Goal: Task Accomplishment & Management: Manage account settings

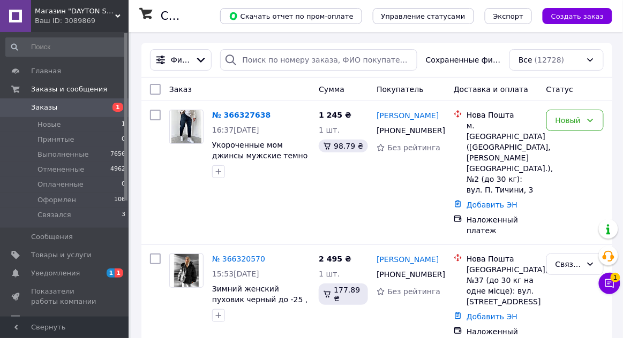
click at [112, 278] on span "1 1" at bounding box center [113, 274] width 29 height 10
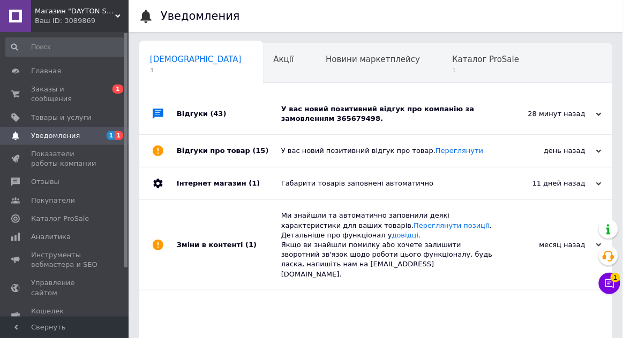
scroll to position [0, 5]
click at [439, 111] on div "У вас новий позитивний відгук про компанію за замовленням 365679498." at bounding box center [387, 113] width 213 height 19
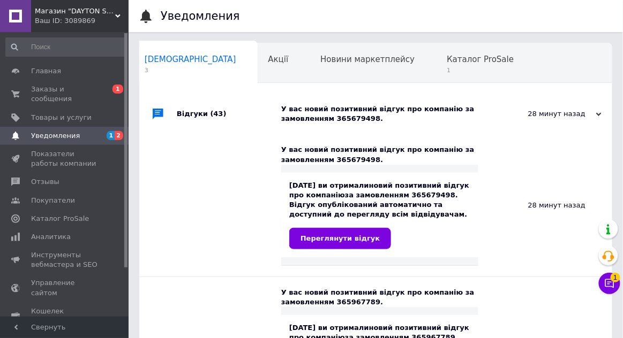
click at [64, 187] on link "Отзывы" at bounding box center [66, 182] width 132 height 18
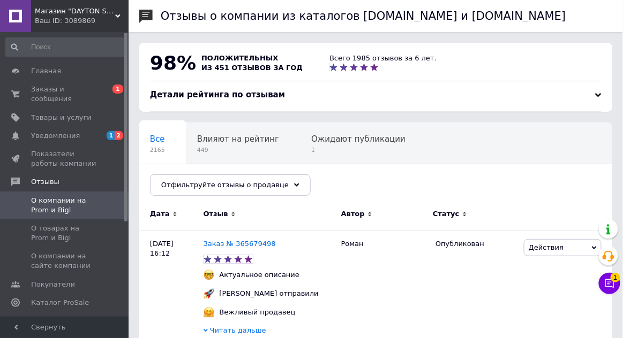
click at [87, 97] on span "Заказы и сообщения" at bounding box center [65, 94] width 68 height 19
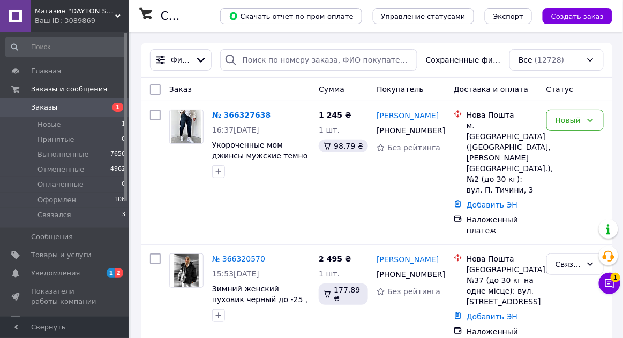
click at [588, 122] on icon at bounding box center [590, 120] width 9 height 9
click at [578, 142] on li "Принят" at bounding box center [575, 142] width 56 height 19
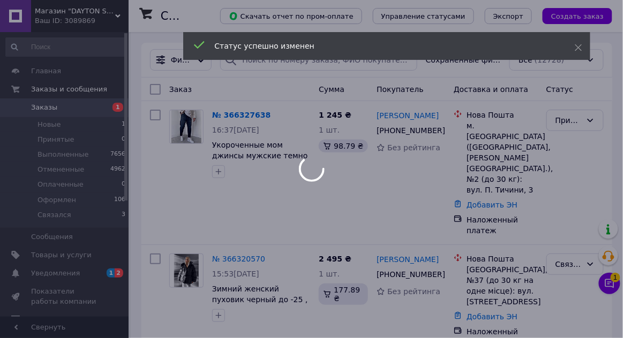
click at [611, 288] on div at bounding box center [311, 169] width 623 height 338
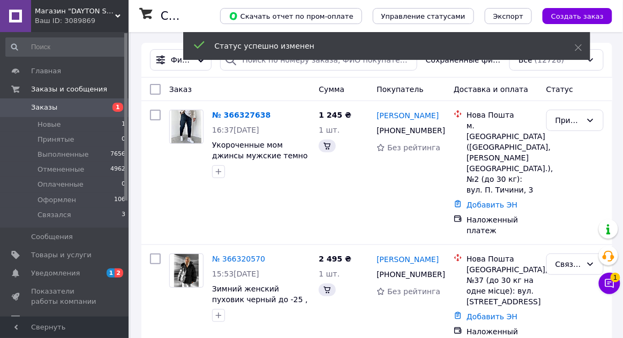
click at [605, 288] on icon at bounding box center [609, 283] width 11 height 11
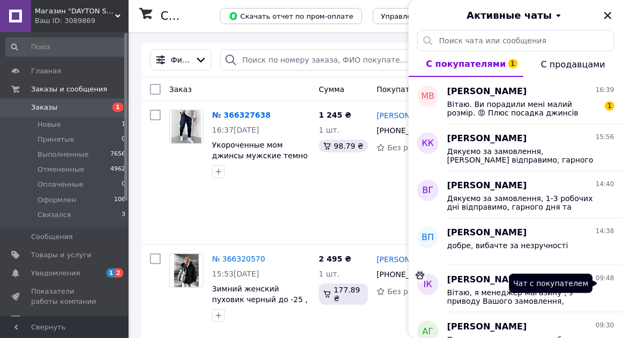
click at [577, 108] on span "Вітаю. Ви порадили мені малий розмір. 😡 Плюс посадка джинсів низька, плюс засті…" at bounding box center [523, 108] width 152 height 17
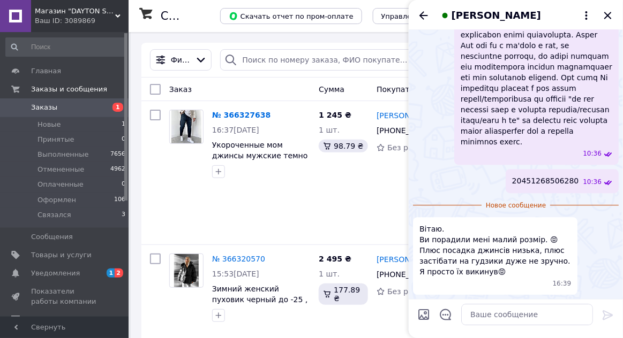
scroll to position [812, 0]
click at [512, 315] on textarea at bounding box center [527, 314] width 132 height 21
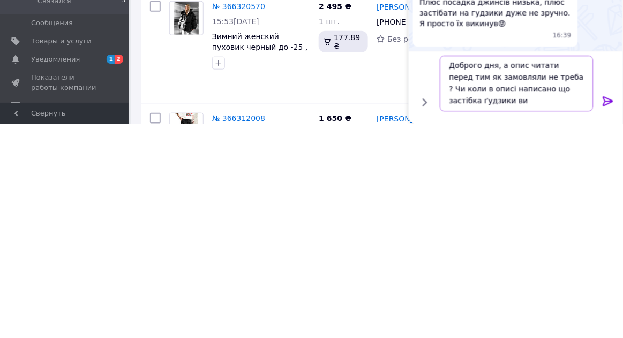
scroll to position [1, 0]
type textarea "Доброго дня, а опис читати перед тим як замовляли не треба ? Чи коли в описі на…"
click at [607, 313] on icon at bounding box center [607, 315] width 13 height 13
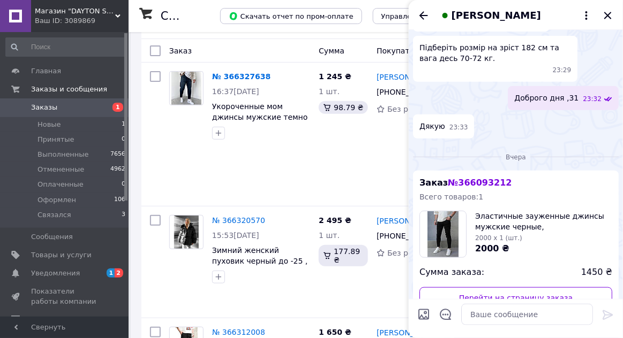
scroll to position [0, 0]
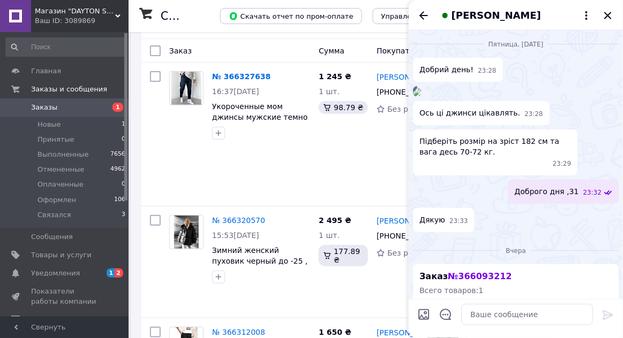
click at [552, 97] on div "23:28" at bounding box center [516, 91] width 206 height 11
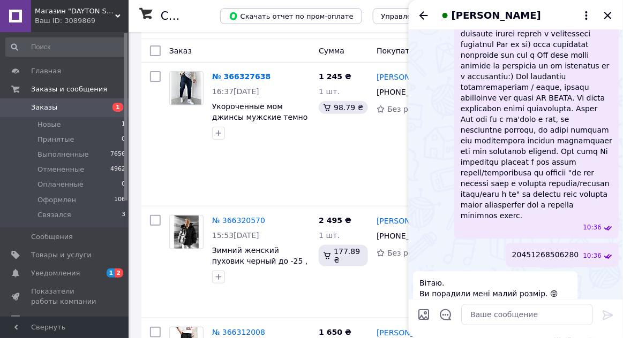
scroll to position [864, 0]
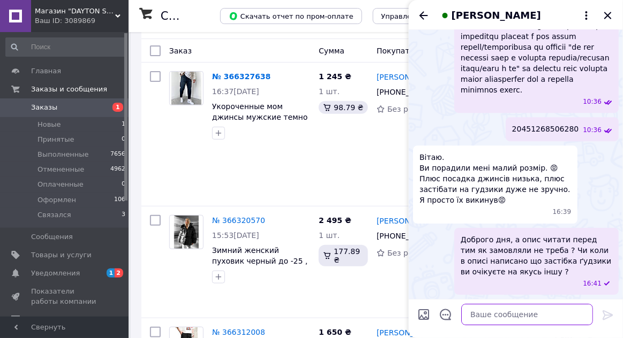
click at [519, 320] on textarea at bounding box center [527, 314] width 132 height 21
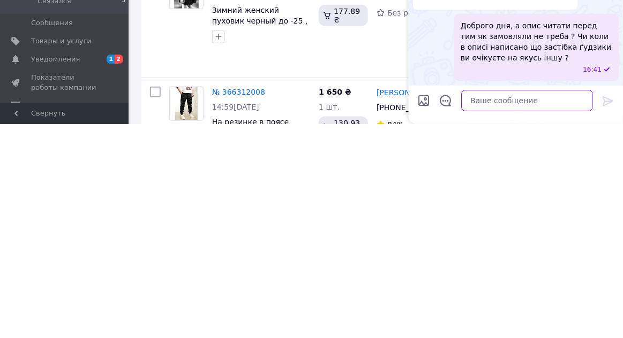
scroll to position [77, 0]
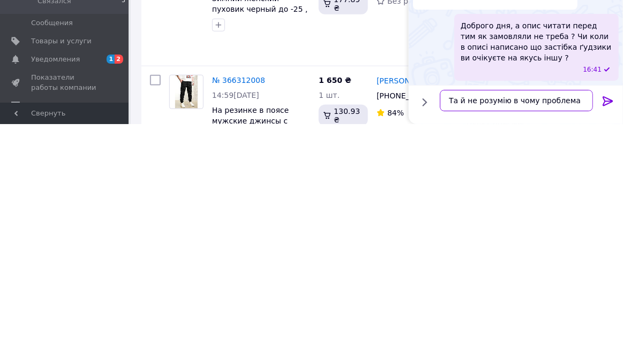
type textarea "Та й не розумію в чому проблема"
click at [611, 315] on icon at bounding box center [607, 315] width 10 height 10
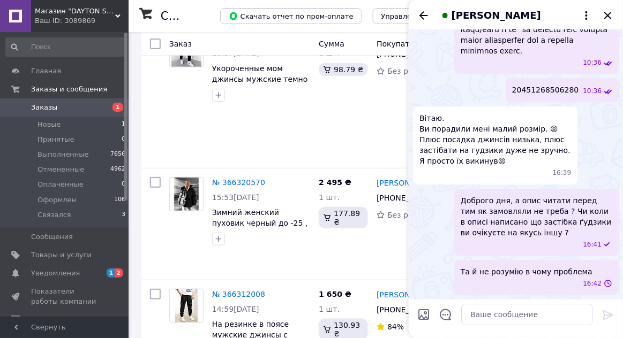
scroll to position [893, 0]
click at [516, 318] on textarea at bounding box center [527, 314] width 132 height 21
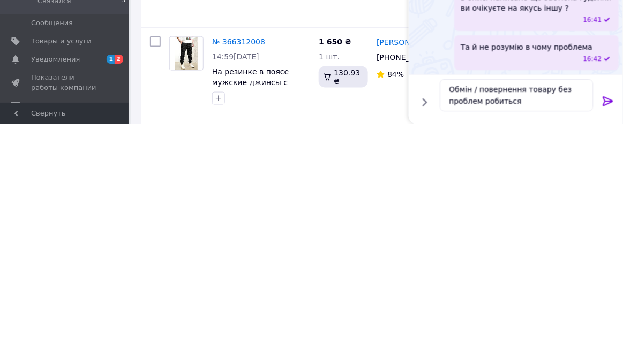
scroll to position [115, 0]
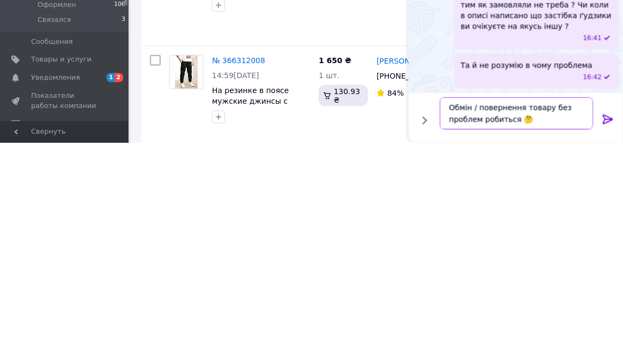
click at [513, 315] on textarea "Обмін / повернення товару без проблем робиться 🤔" at bounding box center [516, 309] width 153 height 32
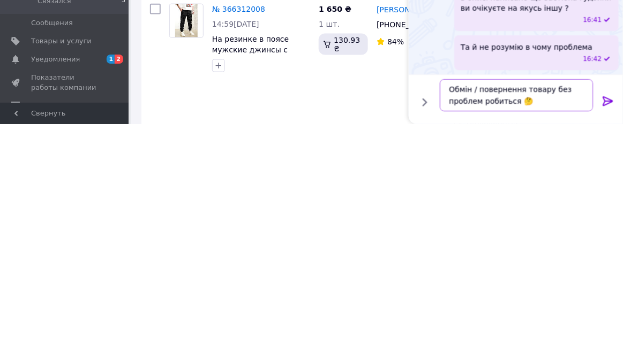
scroll to position [148, 0]
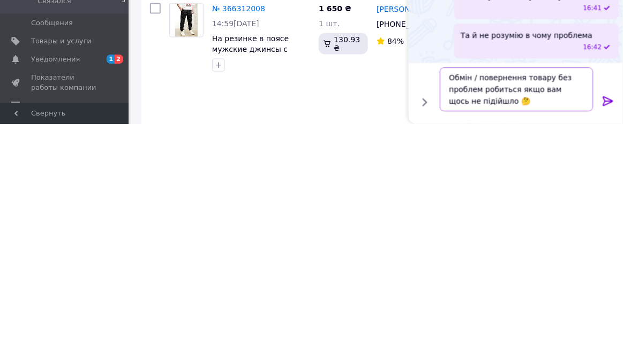
type textarea "Обмін / повернення товару без проблем робиться якщо вам щось не підійшло 🤔"
click at [611, 312] on icon at bounding box center [607, 315] width 13 height 13
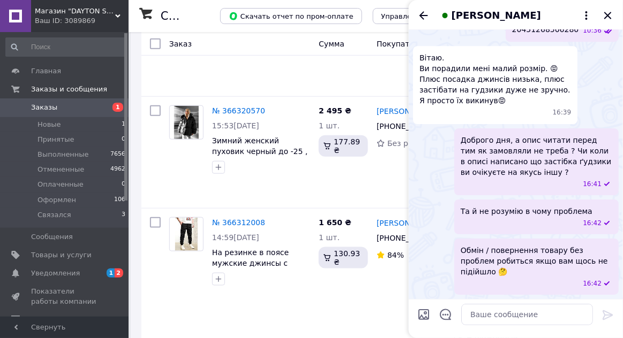
click at [98, 287] on span "Показатели работы компании" at bounding box center [65, 296] width 68 height 19
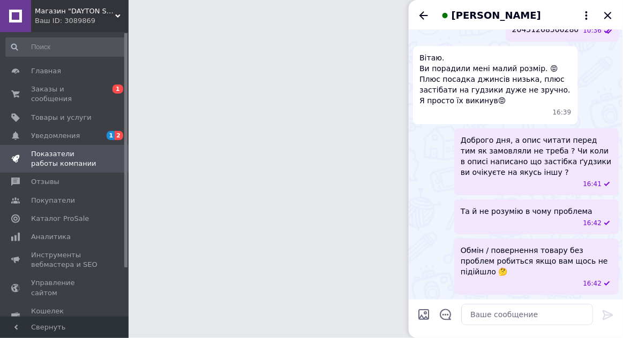
click at [98, 142] on link "Уведомления 1 2" at bounding box center [66, 136] width 132 height 18
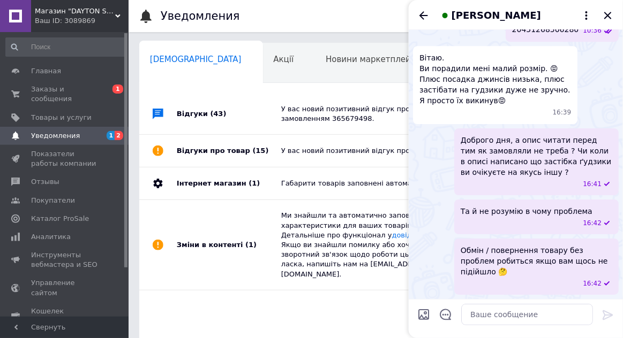
scroll to position [0, 5]
click at [347, 118] on div "У вас новий позитивний відгук про компанію за замовленням 365679498." at bounding box center [387, 113] width 213 height 19
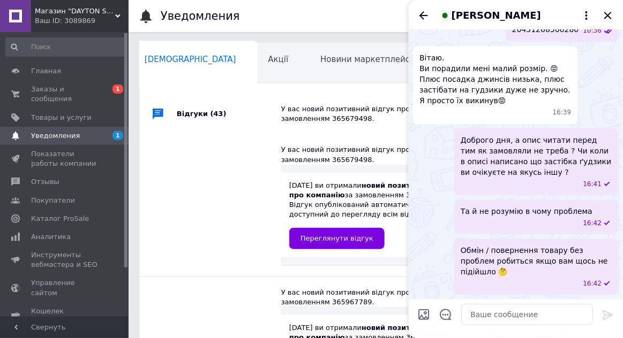
click at [446, 71] on span "1" at bounding box center [479, 70] width 67 height 8
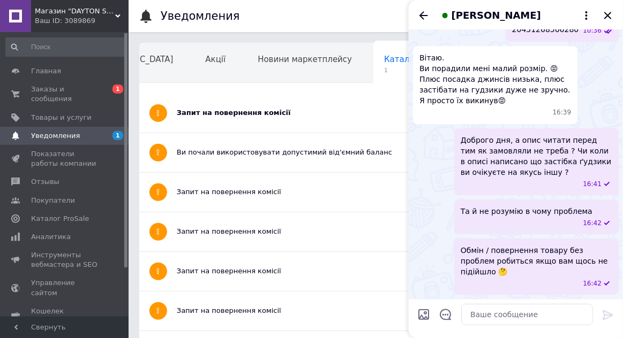
scroll to position [943, 0]
click at [524, 317] on textarea at bounding box center [527, 314] width 132 height 21
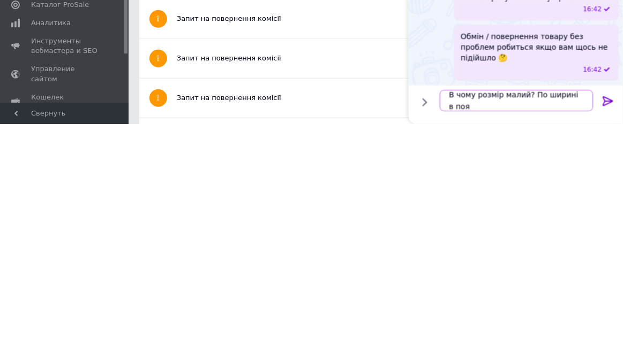
scroll to position [1, 0]
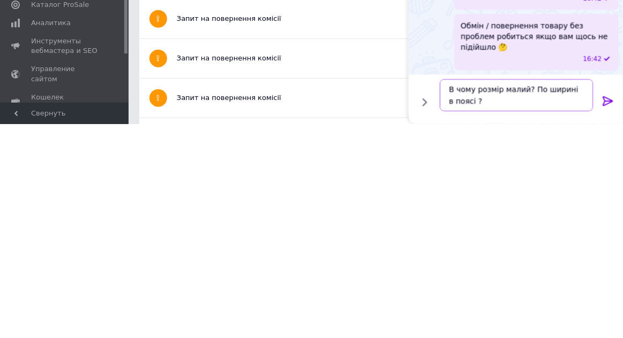
type textarea "В чому розмір малий? По ширині в поясі ?"
click at [606, 312] on icon at bounding box center [607, 315] width 10 height 10
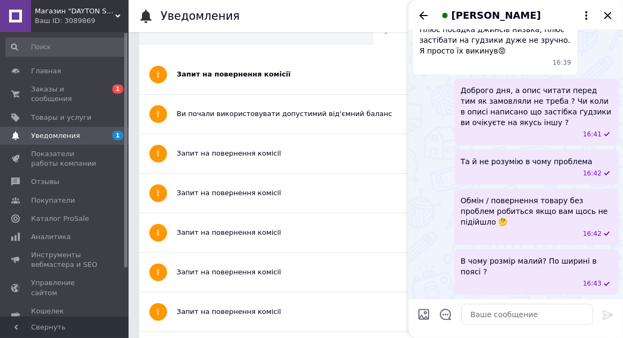
scroll to position [982, 0]
click at [583, 128] on span "Доброго дня, а опис читати перед тим як замовляли не треба ? Чи коли в описі на…" at bounding box center [536, 106] width 152 height 43
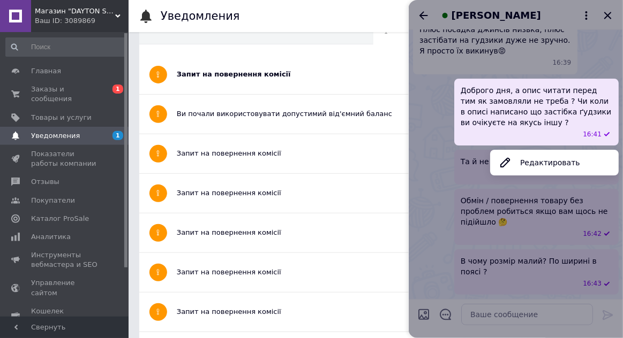
click at [555, 173] on button "Редактировать" at bounding box center [554, 162] width 128 height 21
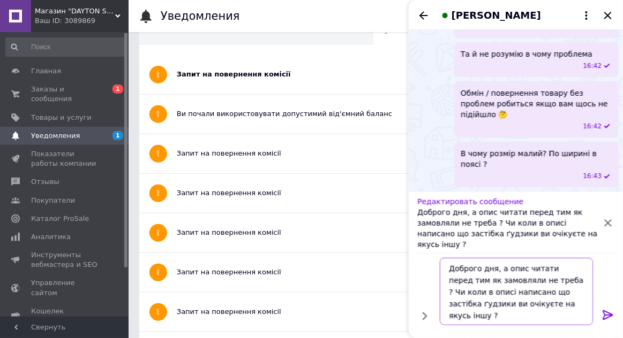
click at [544, 302] on textarea "Доброго дня, а опис читати перед тим як замовляли не треба ? Чи коли в описі на…" at bounding box center [516, 291] width 153 height 67
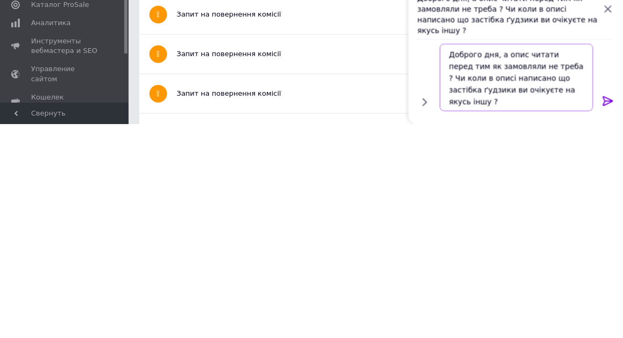
scroll to position [54, 0]
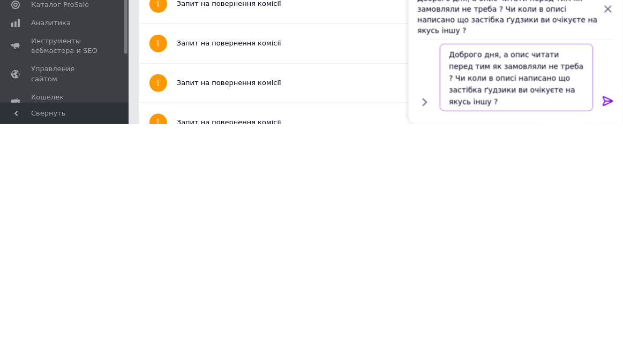
click at [543, 303] on textarea "Доброго дня, а опис читати перед тим як замовляли не треба ? Чи коли в описі на…" at bounding box center [516, 291] width 153 height 67
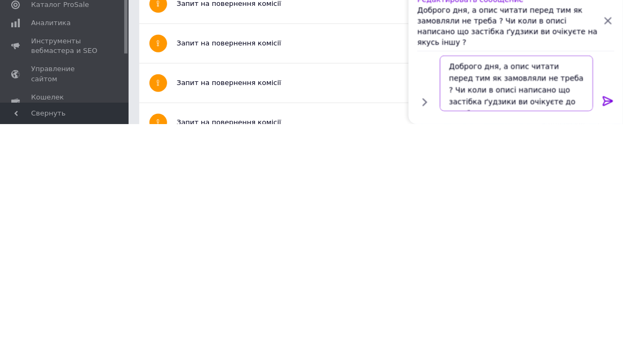
scroll to position [7, 0]
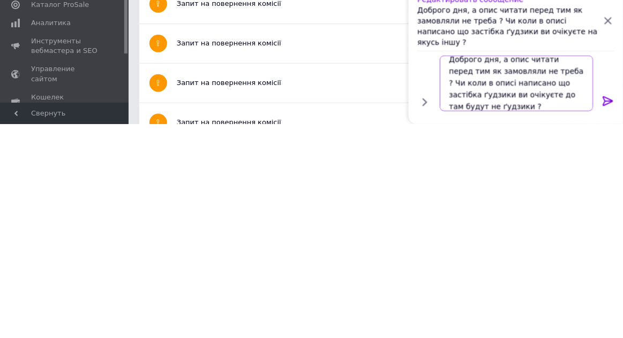
type textarea "Доброго дня, а опис читати перед тим як замовляли не треба ? Чи коли в описі на…"
click at [608, 316] on icon at bounding box center [607, 315] width 13 height 13
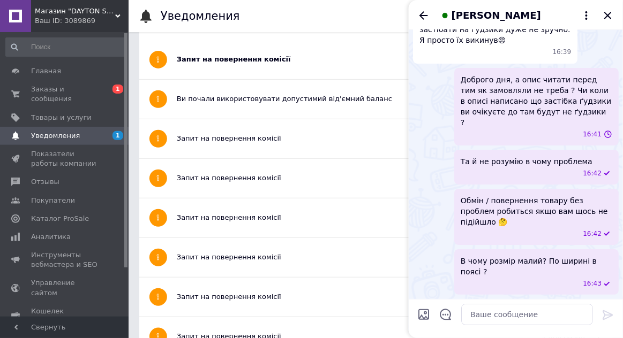
scroll to position [785, 0]
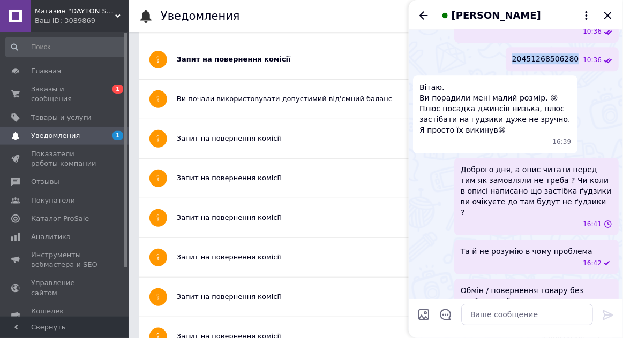
copy span "20451268506280"
click at [424, 19] on icon "Назад" at bounding box center [423, 15] width 13 height 13
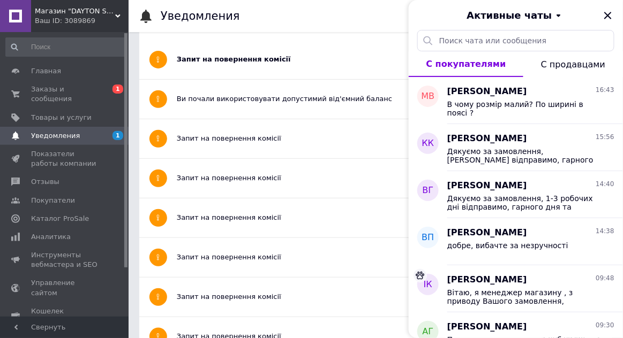
click at [613, 19] on icon "Закрыть" at bounding box center [607, 15] width 13 height 13
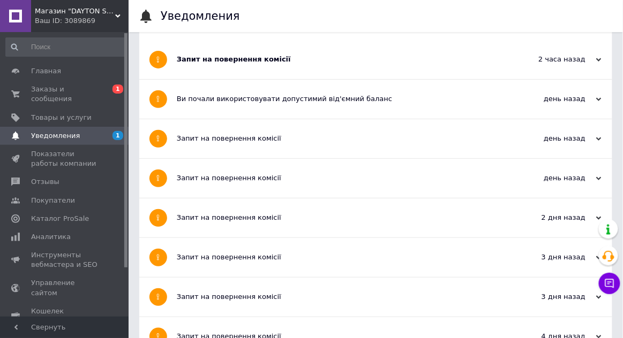
click at [101, 88] on span "0 1" at bounding box center [113, 94] width 29 height 19
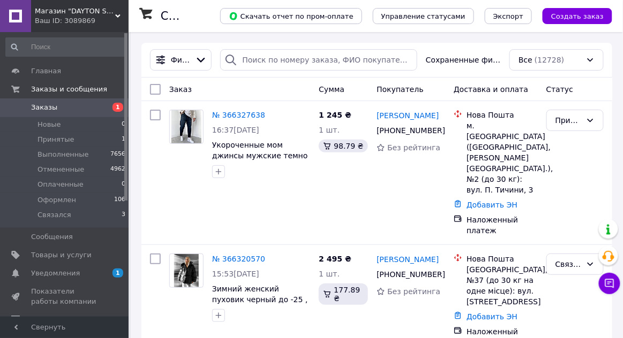
click at [108, 138] on li "Принятые 1" at bounding box center [66, 139] width 132 height 15
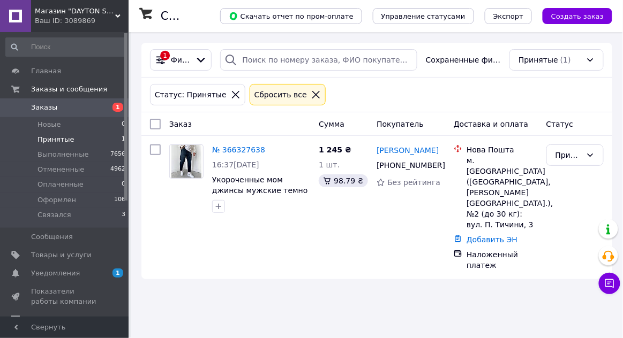
click at [101, 219] on li "Связался 3" at bounding box center [66, 218] width 132 height 20
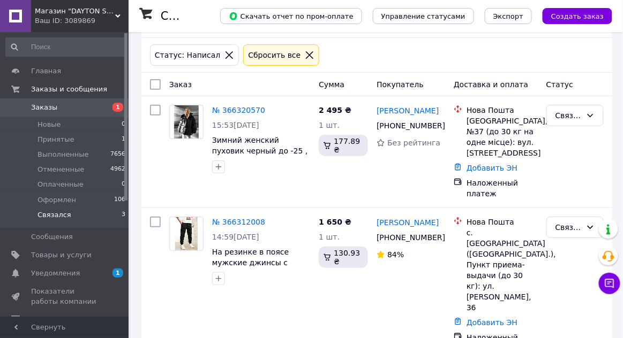
scroll to position [62, 0]
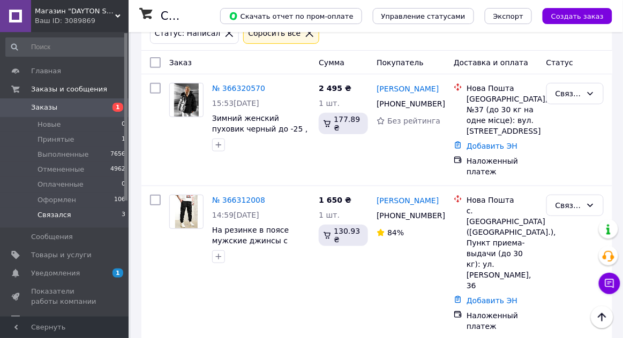
click at [241, 85] on link "№ 366320570" at bounding box center [238, 88] width 53 height 9
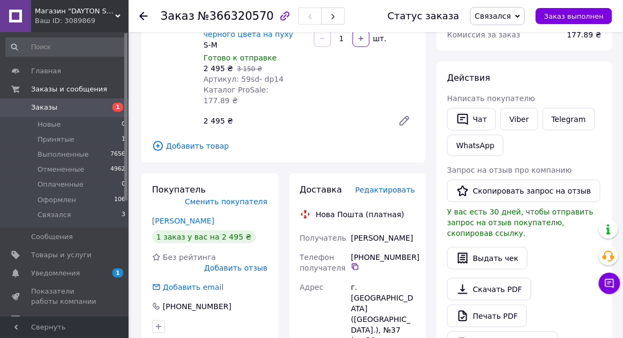
scroll to position [155, 0]
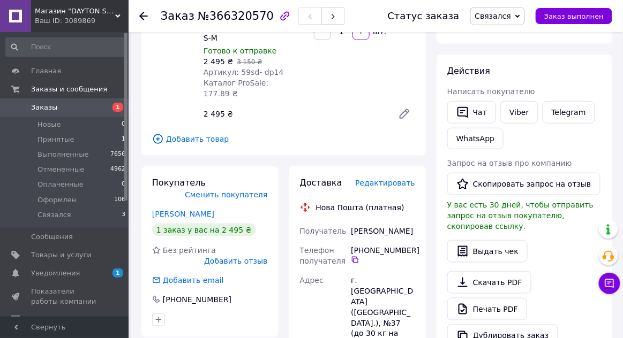
copy div "Янович Анастасия"
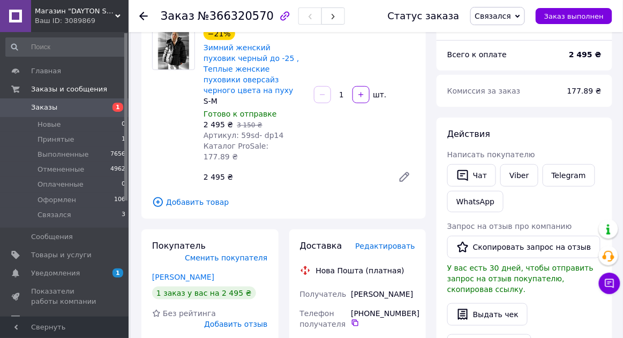
scroll to position [88, 0]
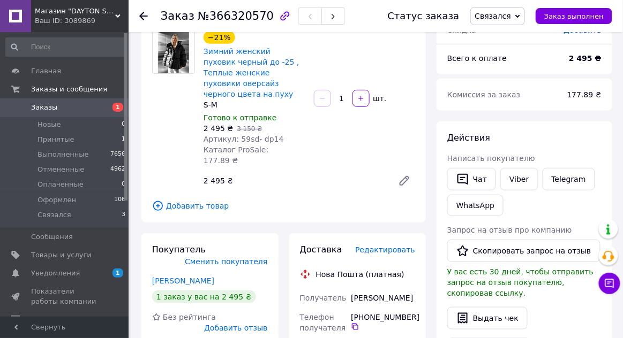
click at [357, 324] on icon at bounding box center [355, 327] width 6 height 6
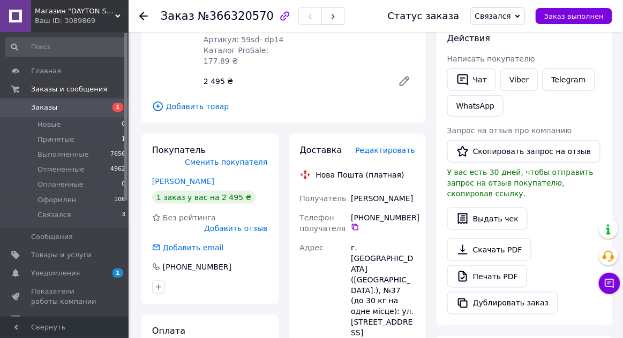
scroll to position [211, 0]
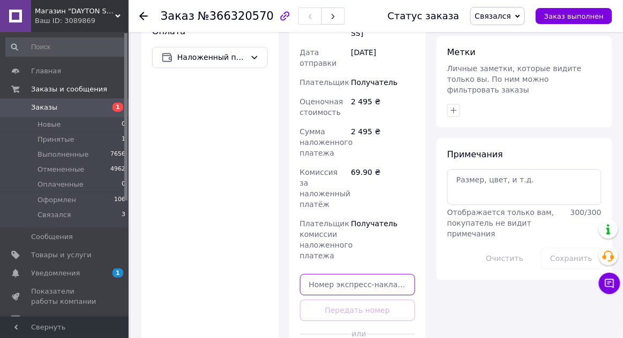
click at [376, 275] on input "text" at bounding box center [358, 285] width 116 height 21
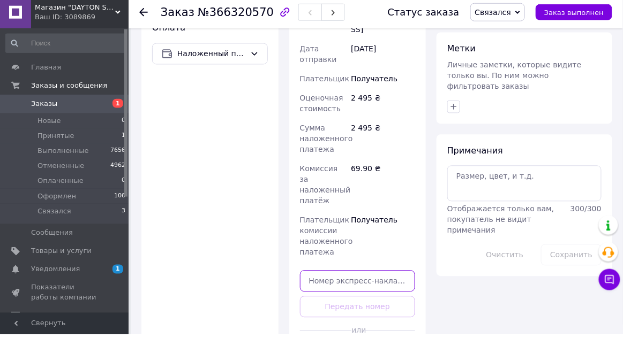
scroll to position [488, 0]
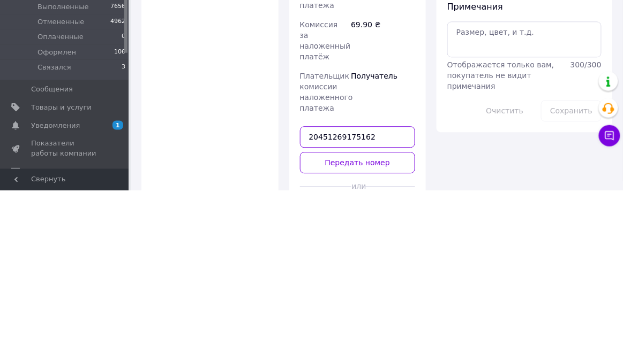
type input "20451269175162"
click at [374, 300] on button "Передать номер" at bounding box center [358, 310] width 116 height 21
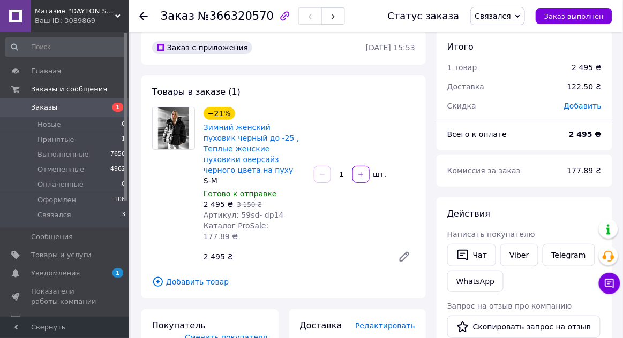
scroll to position [13, 0]
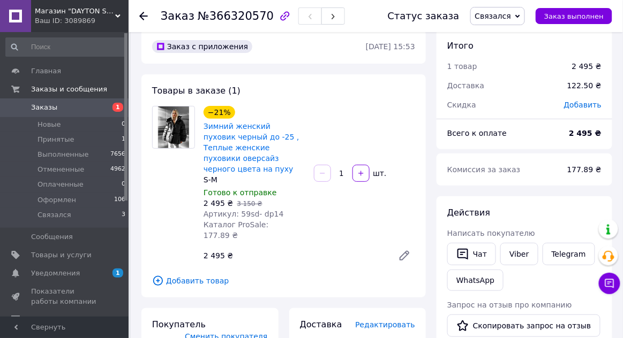
click at [518, 14] on span "Связался" at bounding box center [497, 16] width 55 height 18
click at [506, 102] on li "Оформлен" at bounding box center [499, 102] width 57 height 16
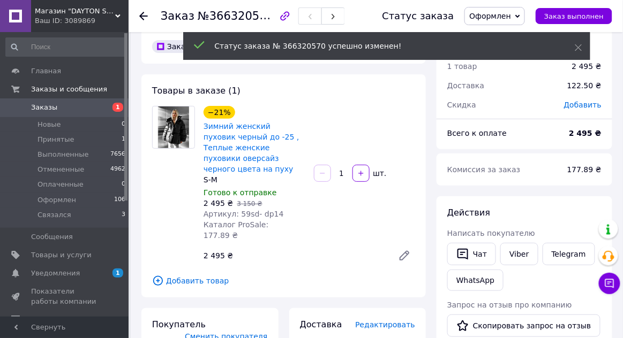
click at [112, 222] on li "Связался 3" at bounding box center [66, 218] width 132 height 20
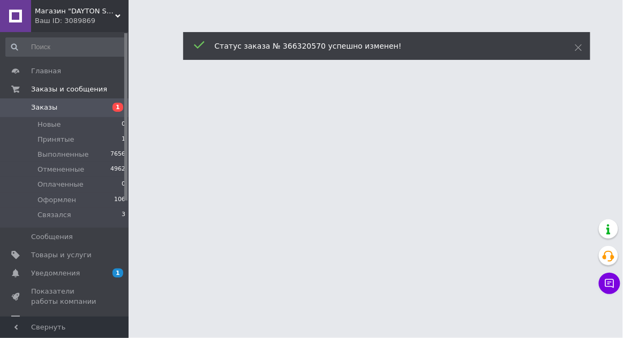
click at [607, 283] on icon at bounding box center [609, 283] width 11 height 11
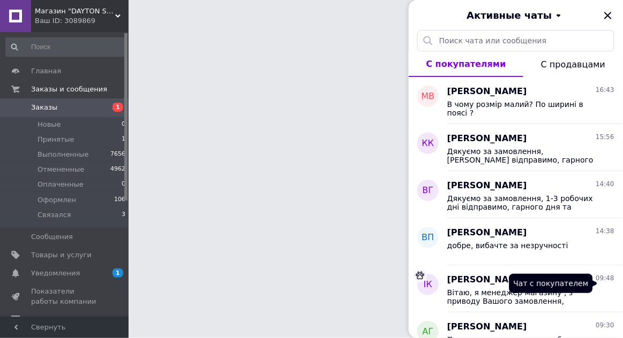
click at [562, 91] on div "Михайло Витюк 16:43" at bounding box center [530, 92] width 167 height 12
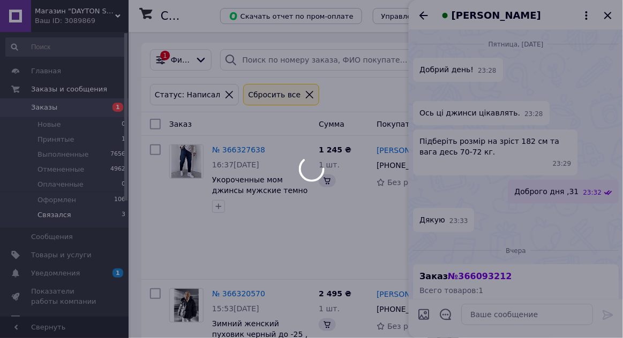
scroll to position [982, 0]
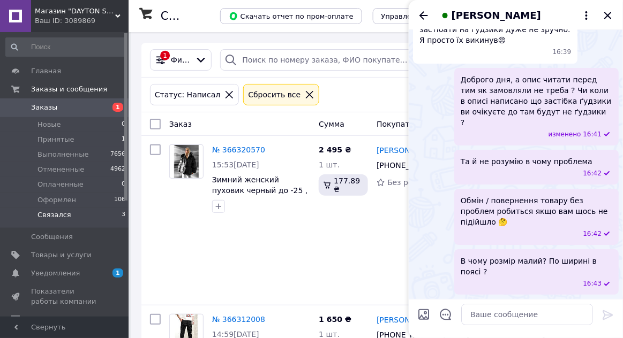
click at [425, 11] on icon "Назад" at bounding box center [423, 15] width 13 height 13
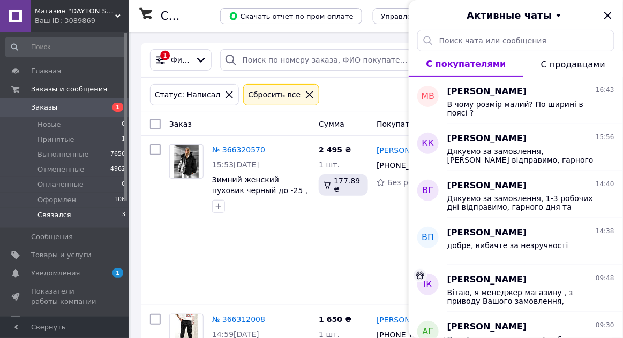
click at [610, 19] on icon "Закрыть" at bounding box center [607, 15] width 7 height 7
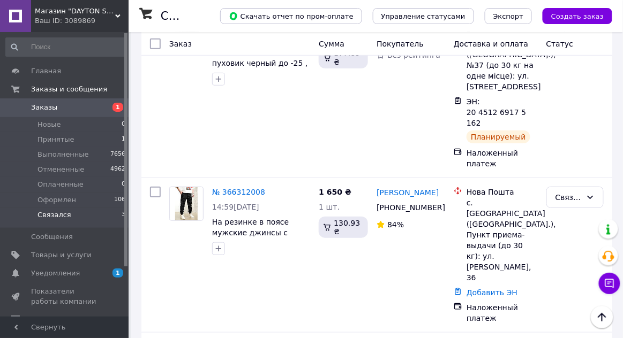
click at [241, 188] on link "№ 366312008" at bounding box center [238, 192] width 53 height 9
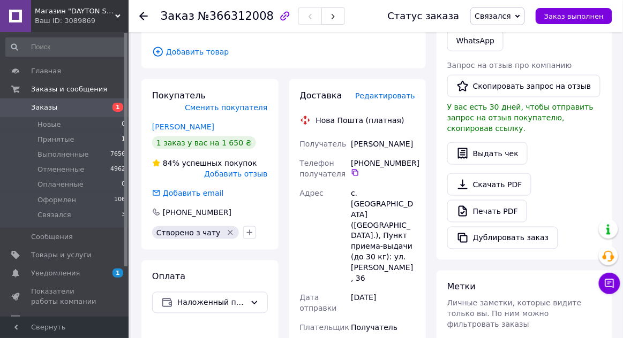
scroll to position [252, 0]
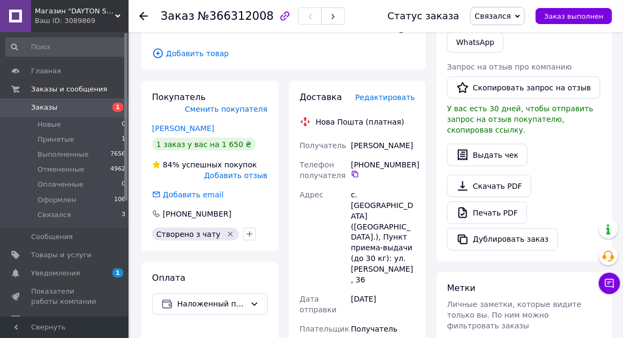
click at [355, 170] on icon at bounding box center [355, 174] width 9 height 9
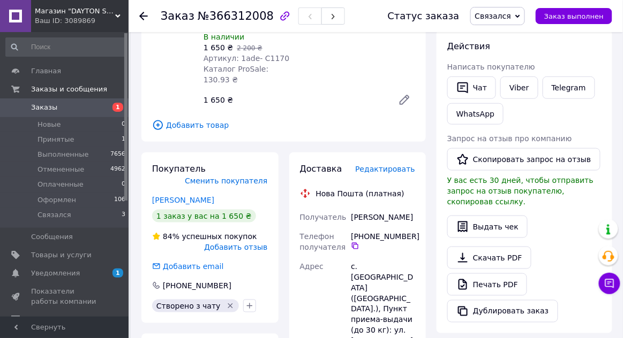
scroll to position [238, 0]
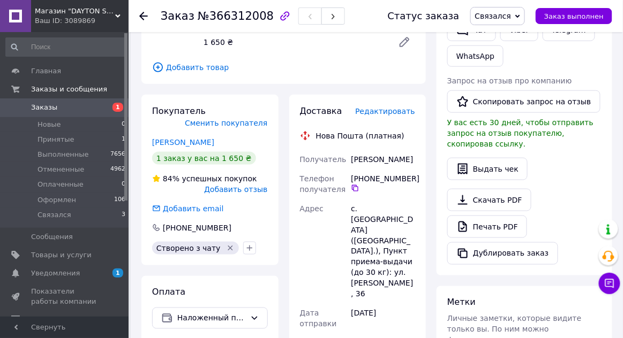
click at [197, 152] on div "1 заказ у вас на 1 650 ₴" at bounding box center [204, 158] width 104 height 13
click at [204, 138] on link "Коновал Коновал" at bounding box center [183, 142] width 62 height 9
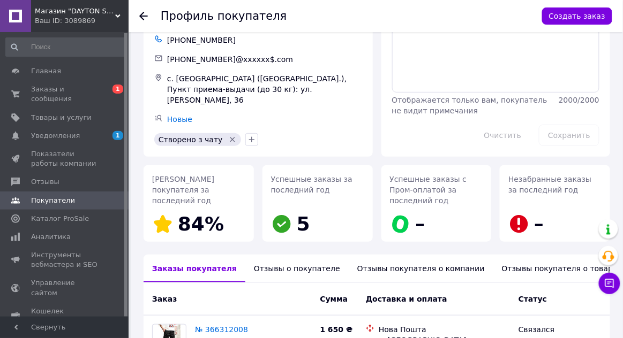
click at [291, 262] on div "Отзывы о покупателе" at bounding box center [296, 269] width 103 height 28
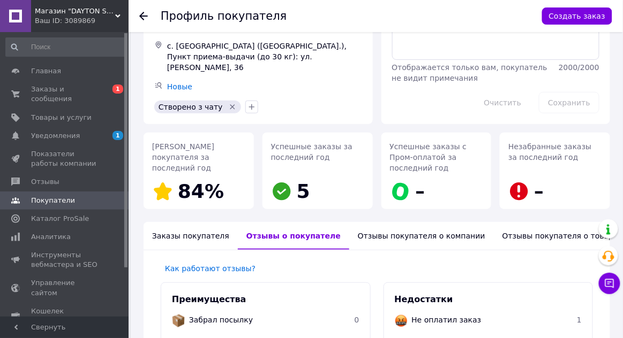
scroll to position [93, 0]
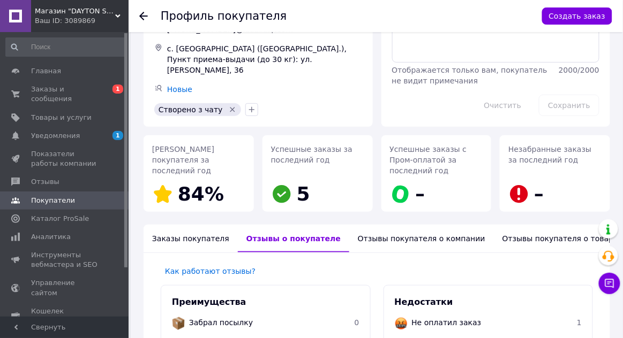
click at [213, 228] on div "Заказы покупателя" at bounding box center [190, 239] width 94 height 28
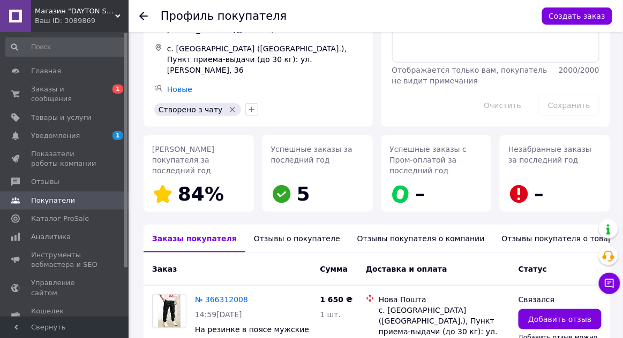
scroll to position [115, 0]
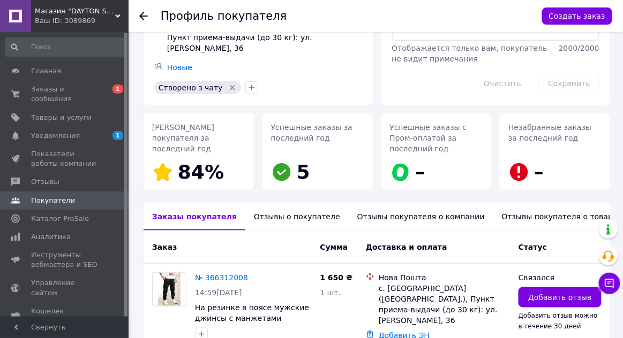
click at [237, 274] on link "№ 366312008" at bounding box center [221, 278] width 53 height 9
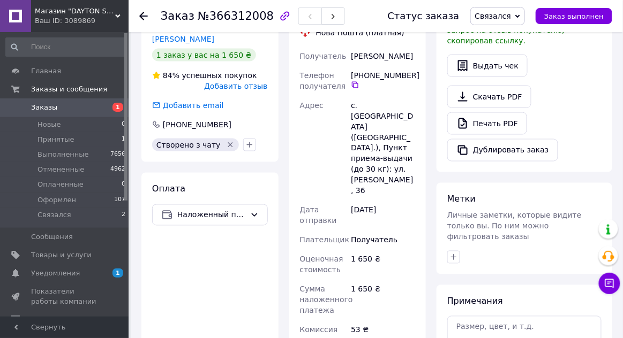
scroll to position [381, 0]
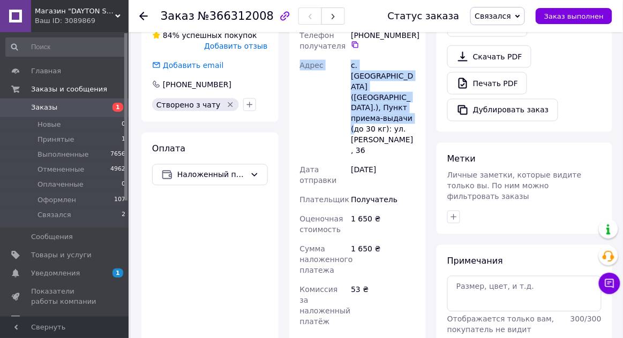
click at [407, 118] on div "с. Красноселка (Кировоградская обл.), Пункт приема-выдачи (до 30 кг): ул. Анато…" at bounding box center [383, 108] width 69 height 105
click at [407, 161] on div "12.10.2025" at bounding box center [383, 176] width 69 height 30
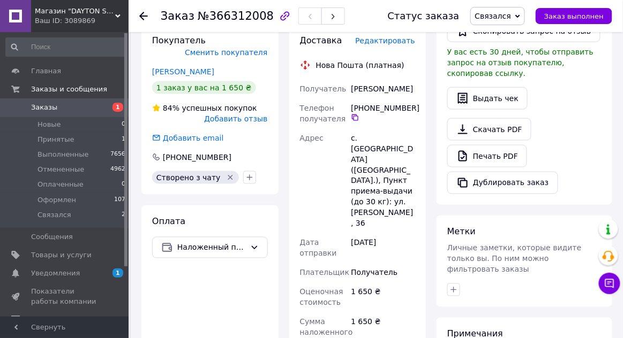
scroll to position [300, 0]
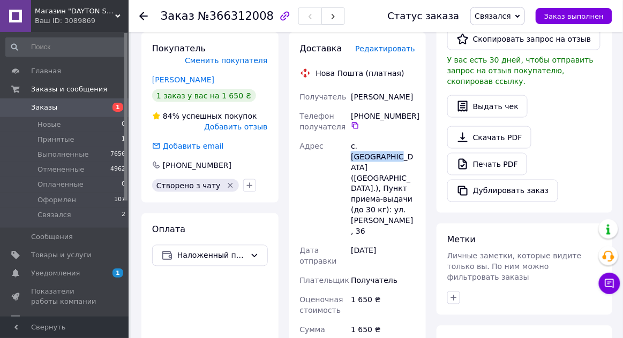
copy div "Красноселка"
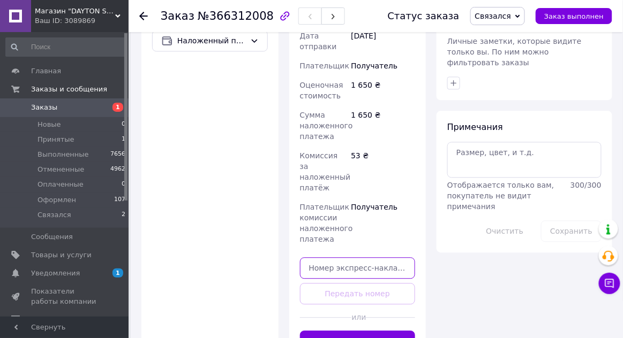
click at [369, 257] on input "text" at bounding box center [358, 267] width 116 height 21
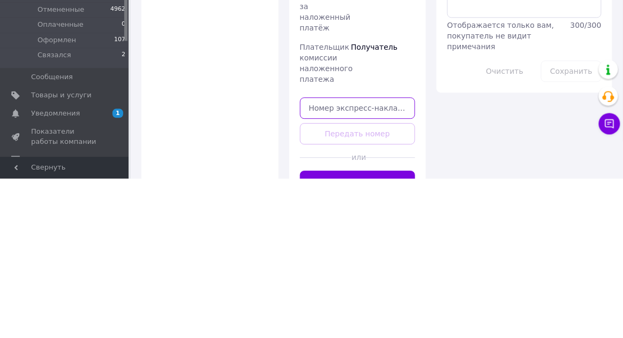
scroll to position [516, 0]
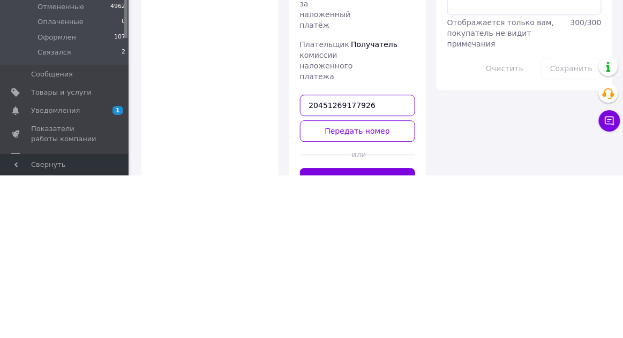
type input "20451269177926"
click at [378, 283] on button "Передать номер" at bounding box center [358, 293] width 116 height 21
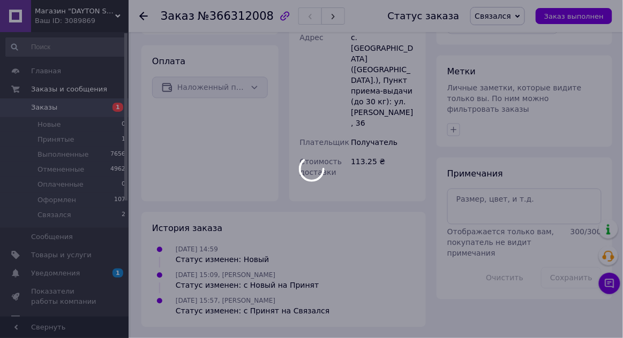
scroll to position [436, 0]
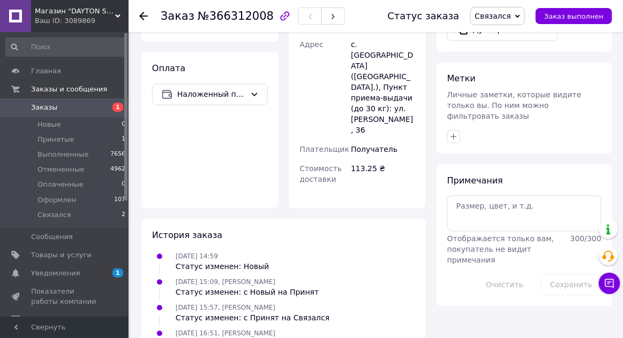
click at [511, 12] on span "Связался" at bounding box center [493, 16] width 36 height 9
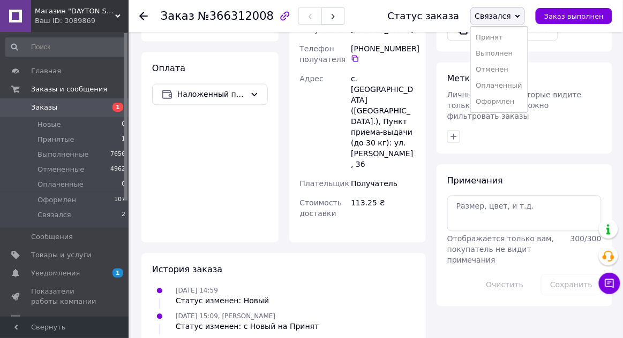
scroll to position [487, 0]
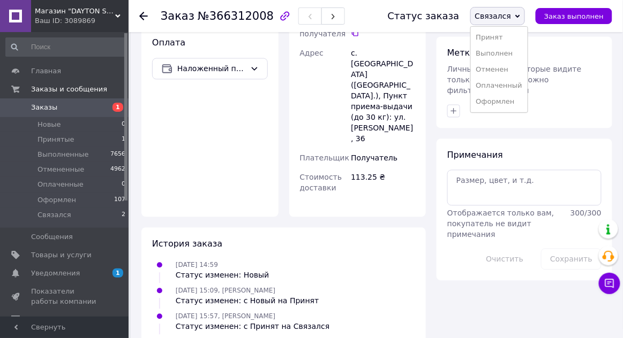
click at [507, 97] on li "Оформлен" at bounding box center [499, 102] width 57 height 16
click at [511, 18] on span "Оформлен" at bounding box center [490, 16] width 42 height 9
click at [504, 103] on li "Связался" at bounding box center [494, 102] width 59 height 16
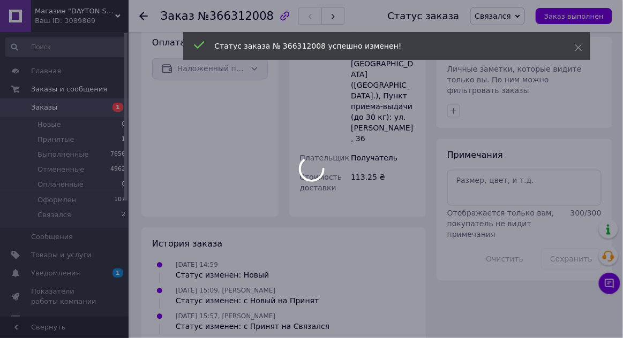
scroll to position [516, 0]
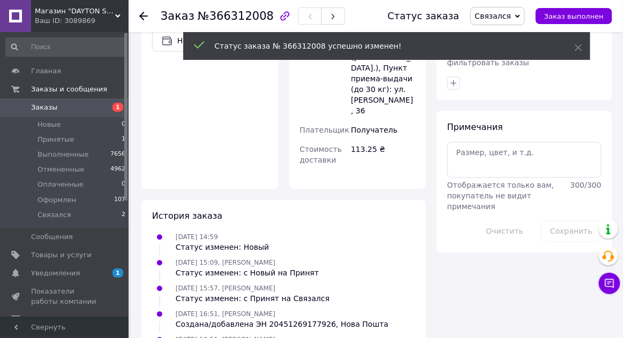
click at [108, 142] on li "Принятые 1" at bounding box center [66, 139] width 132 height 15
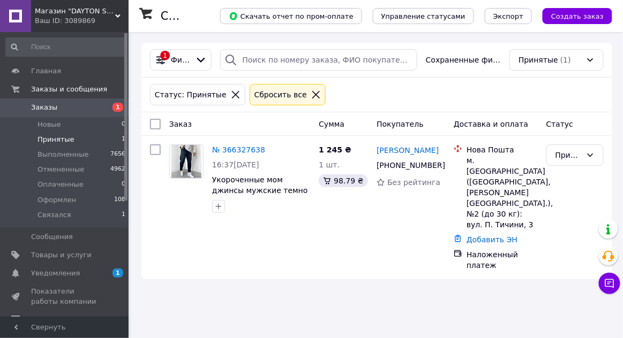
click at [115, 208] on li "Связался 1" at bounding box center [66, 218] width 132 height 20
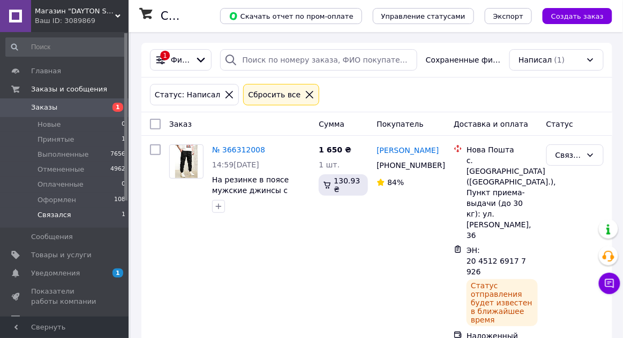
click at [103, 108] on span "1" at bounding box center [113, 108] width 29 height 10
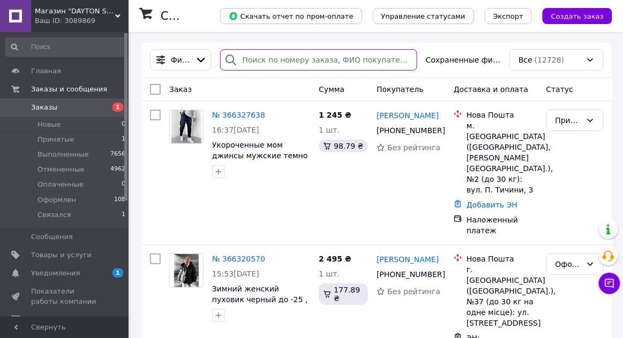
click at [329, 64] on input "search" at bounding box center [318, 59] width 197 height 21
type input "+380967451020"
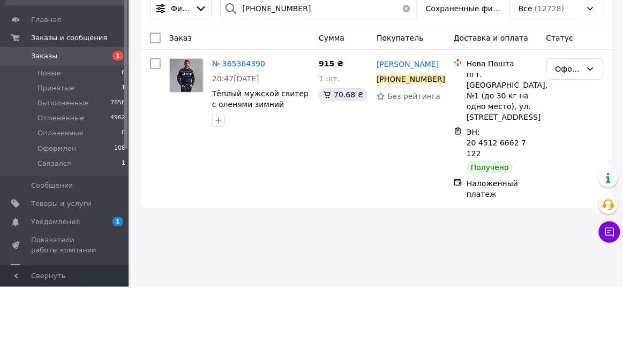
click at [252, 117] on span "№ 365364390" at bounding box center [238, 115] width 53 height 9
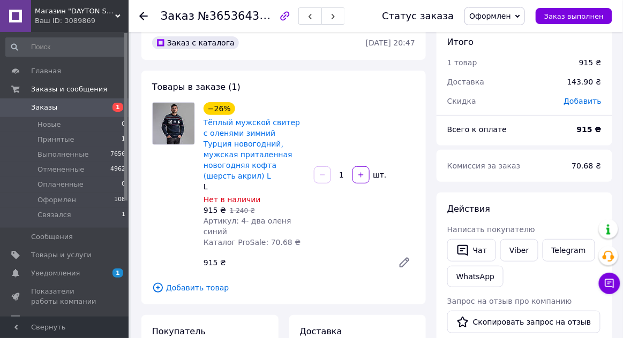
scroll to position [17, 0]
click at [491, 327] on button "Скопировать запрос на отзыв" at bounding box center [523, 323] width 153 height 22
